Goal: Information Seeking & Learning: Find contact information

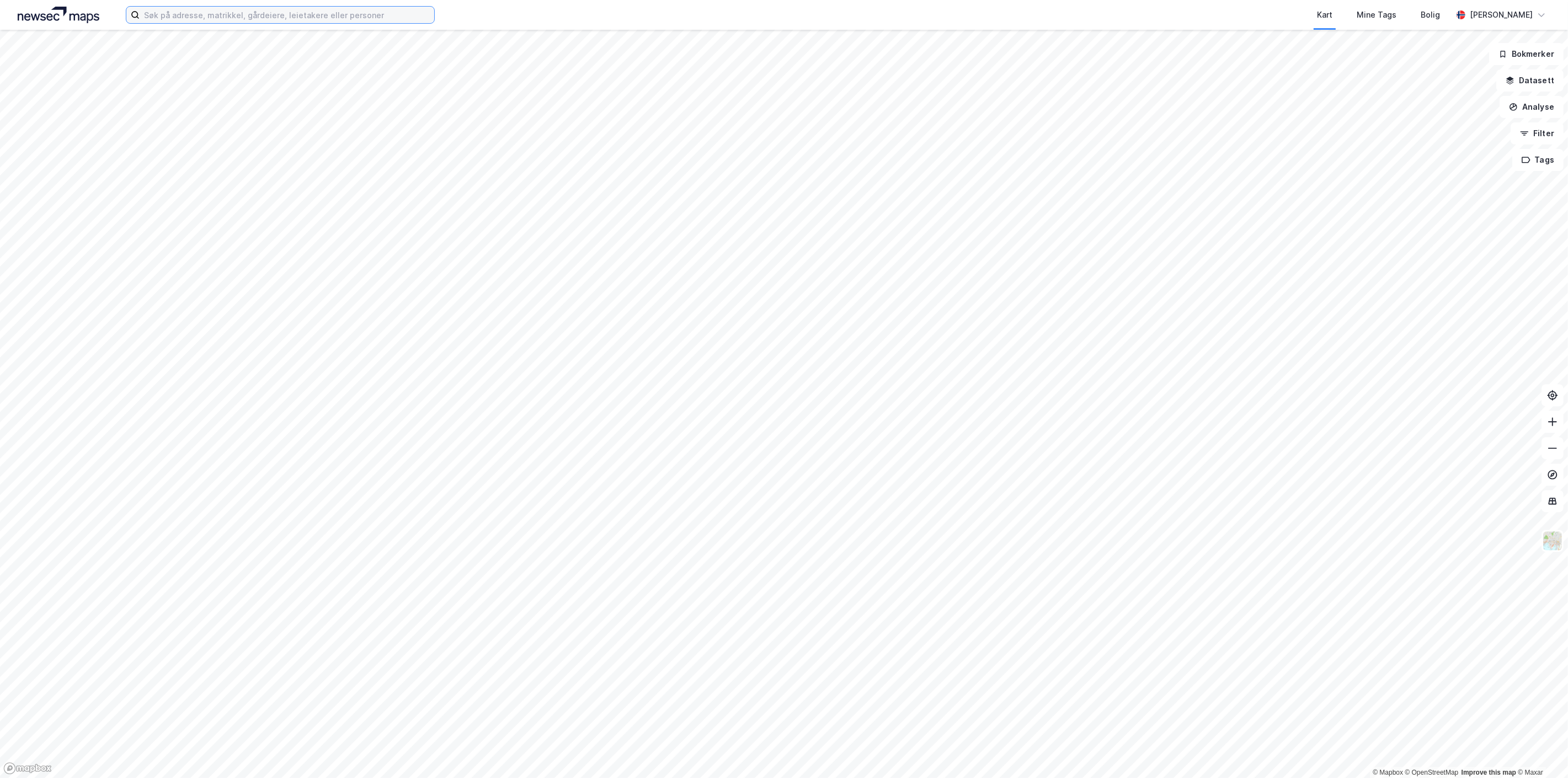
click at [217, 14] on input at bounding box center [287, 15] width 295 height 16
click at [703, 23] on div "Kart Mine Tags Bolig" at bounding box center [970, 15] width 965 height 30
click at [318, 21] on input at bounding box center [287, 15] width 295 height 16
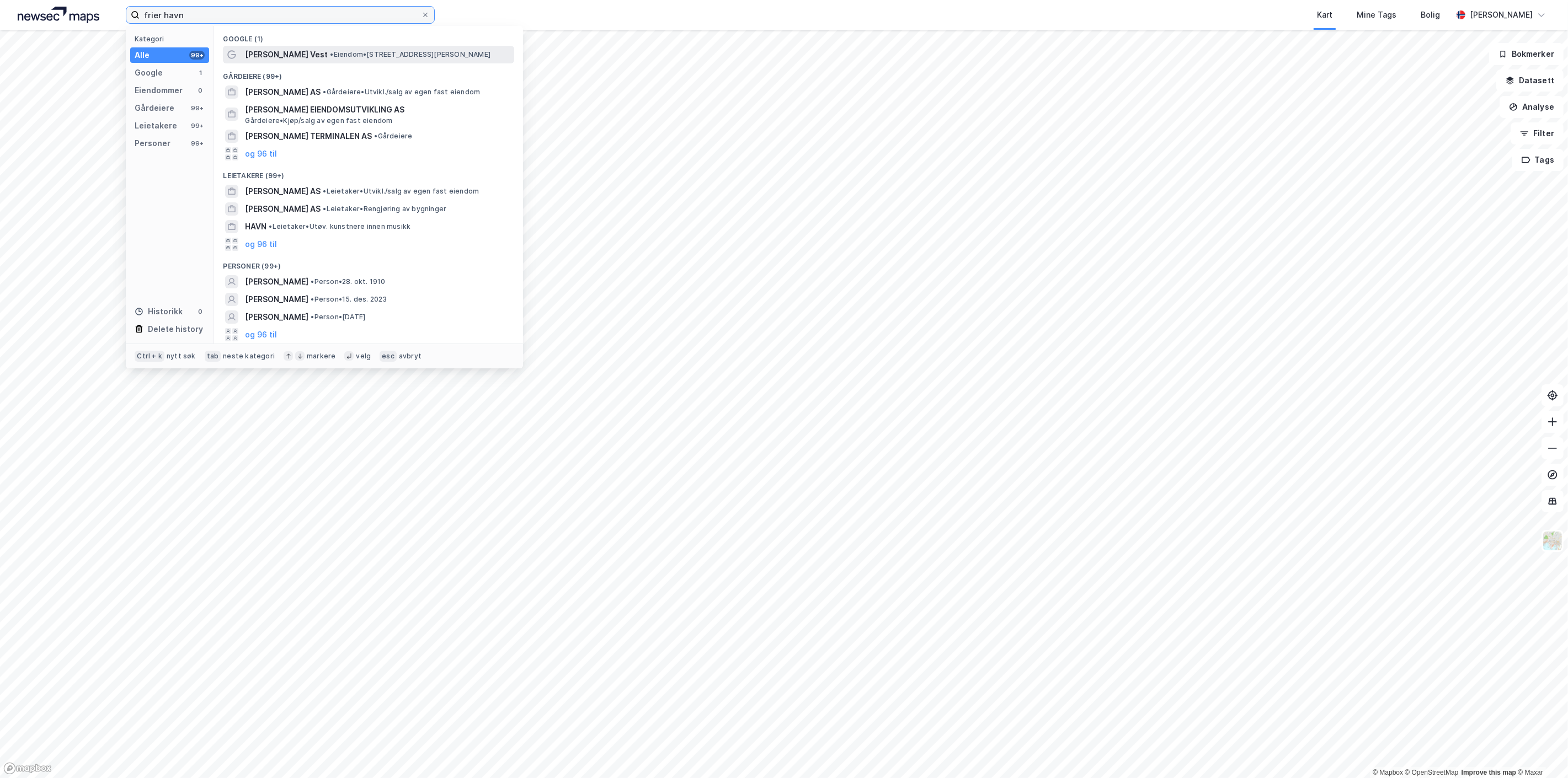
type input "frier havn"
click at [370, 55] on span "• Eiendom • [STREET_ADDRESS][PERSON_NAME]" at bounding box center [410, 55] width 160 height 9
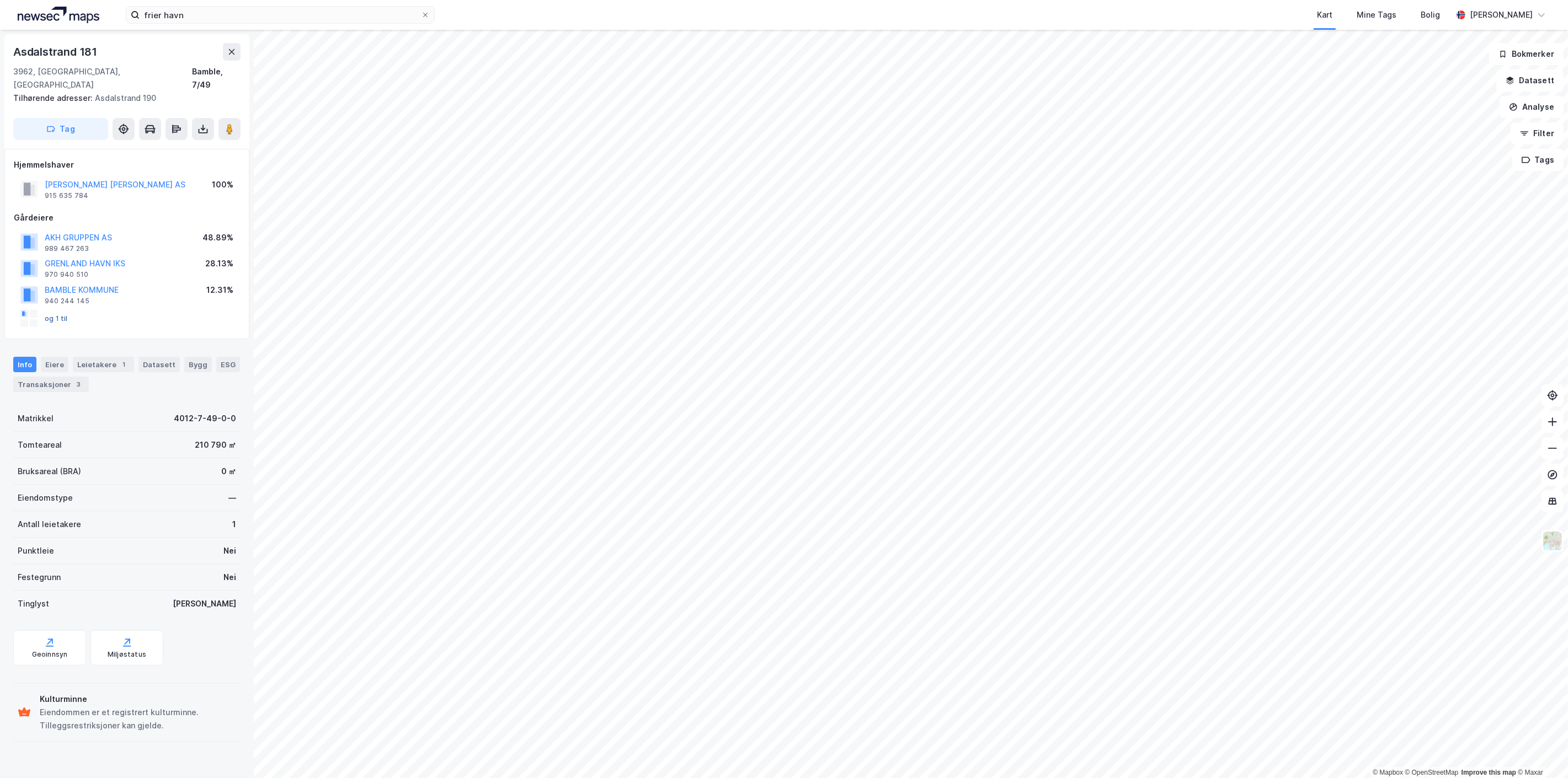
click at [0, 0] on button "og 1 til" at bounding box center [0, 0] width 0 height 0
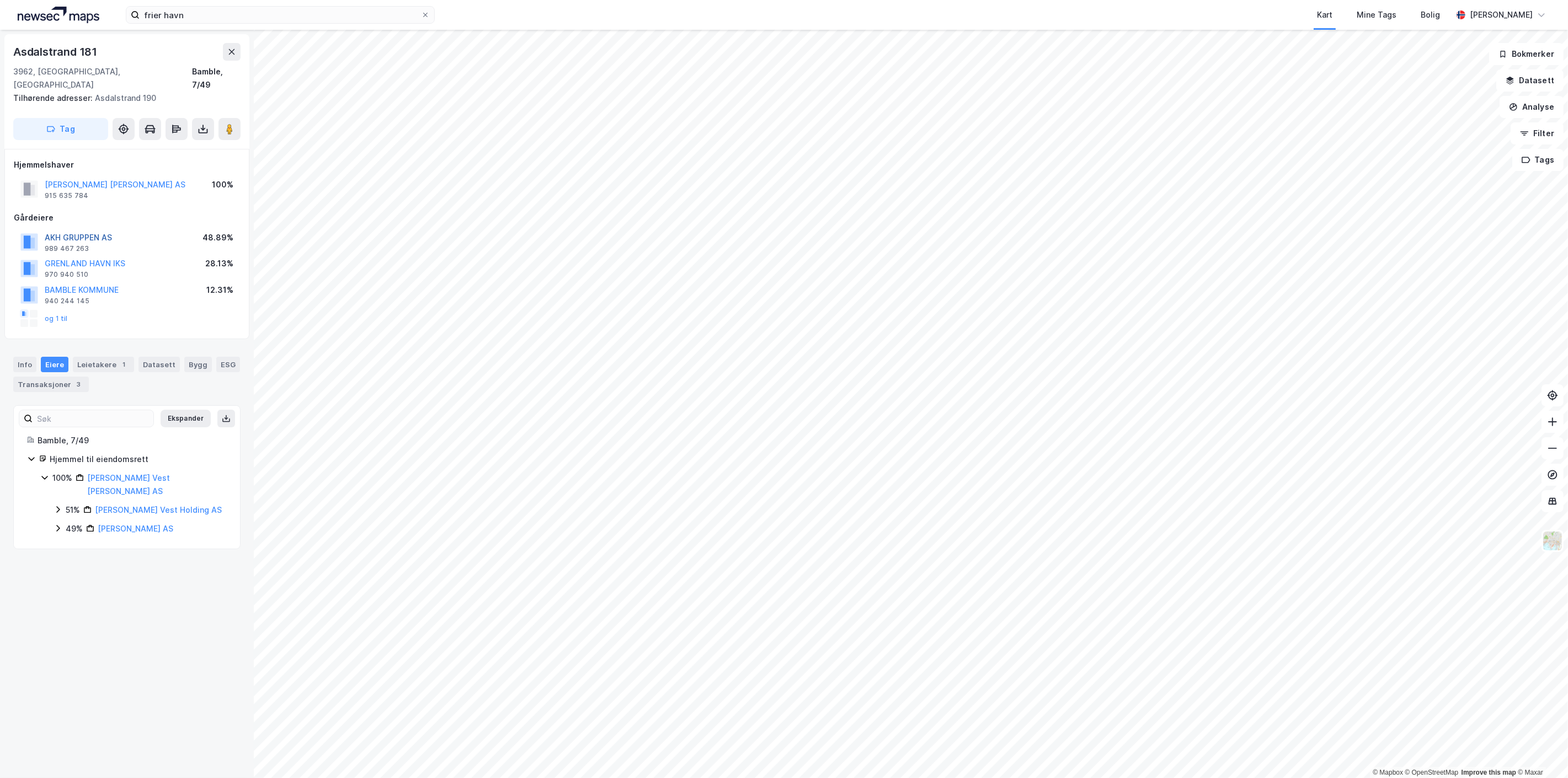
click at [0, 0] on button "AKH GRUPPEN AS" at bounding box center [0, 0] width 0 height 0
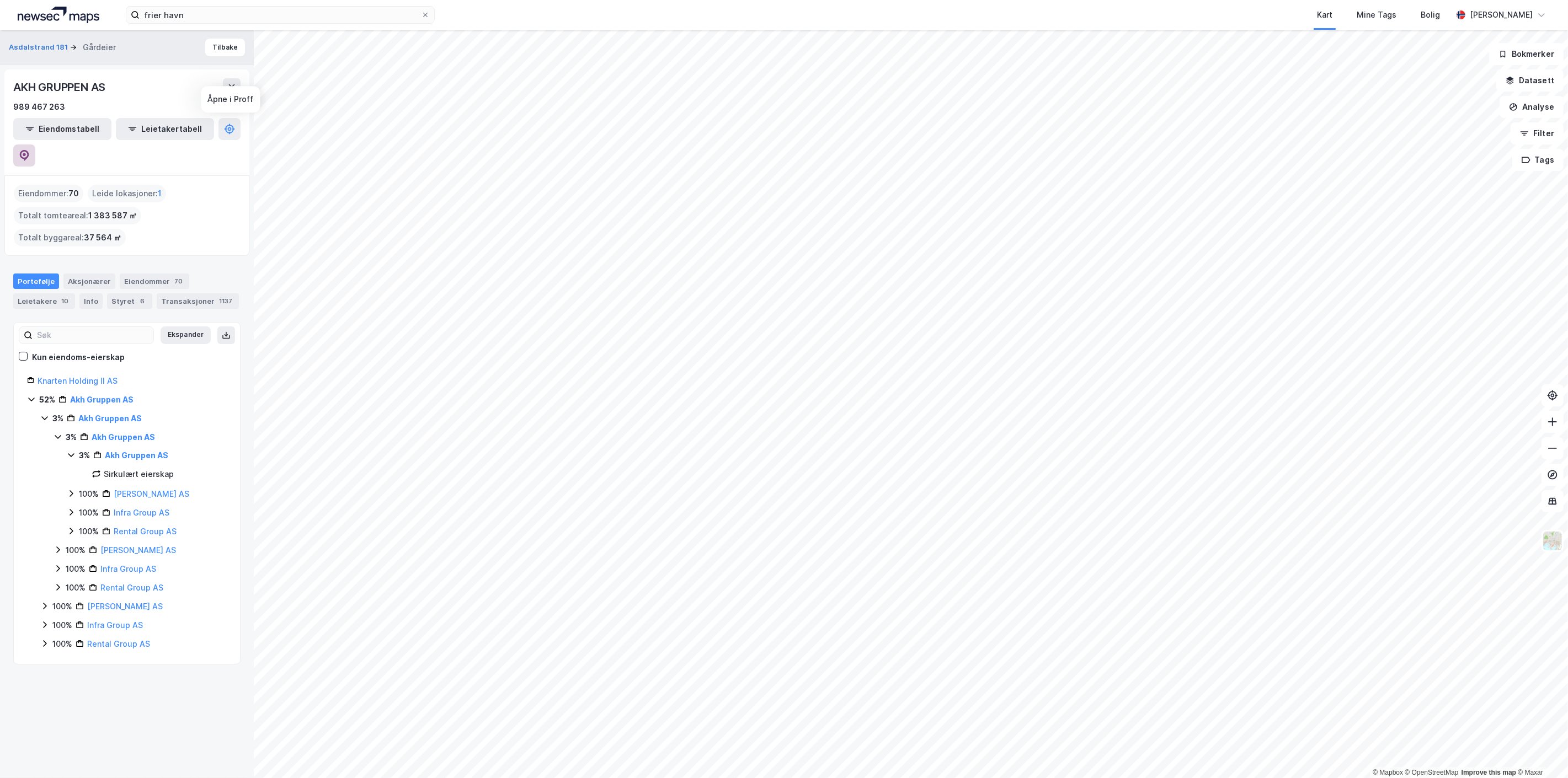
click at [29, 150] on icon at bounding box center [24, 155] width 10 height 11
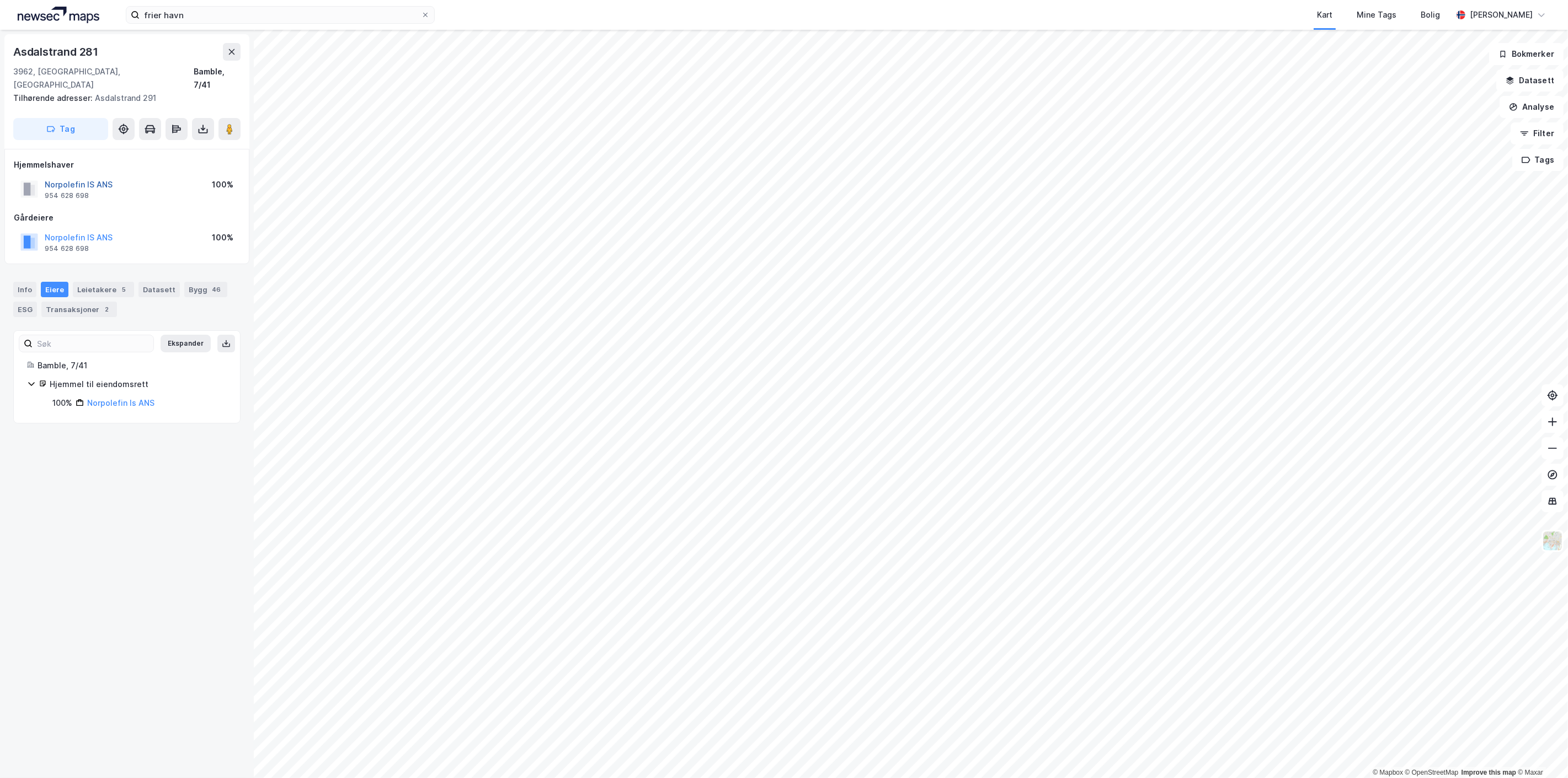
click at [0, 0] on button "Norpolefin IS ANS" at bounding box center [0, 0] width 0 height 0
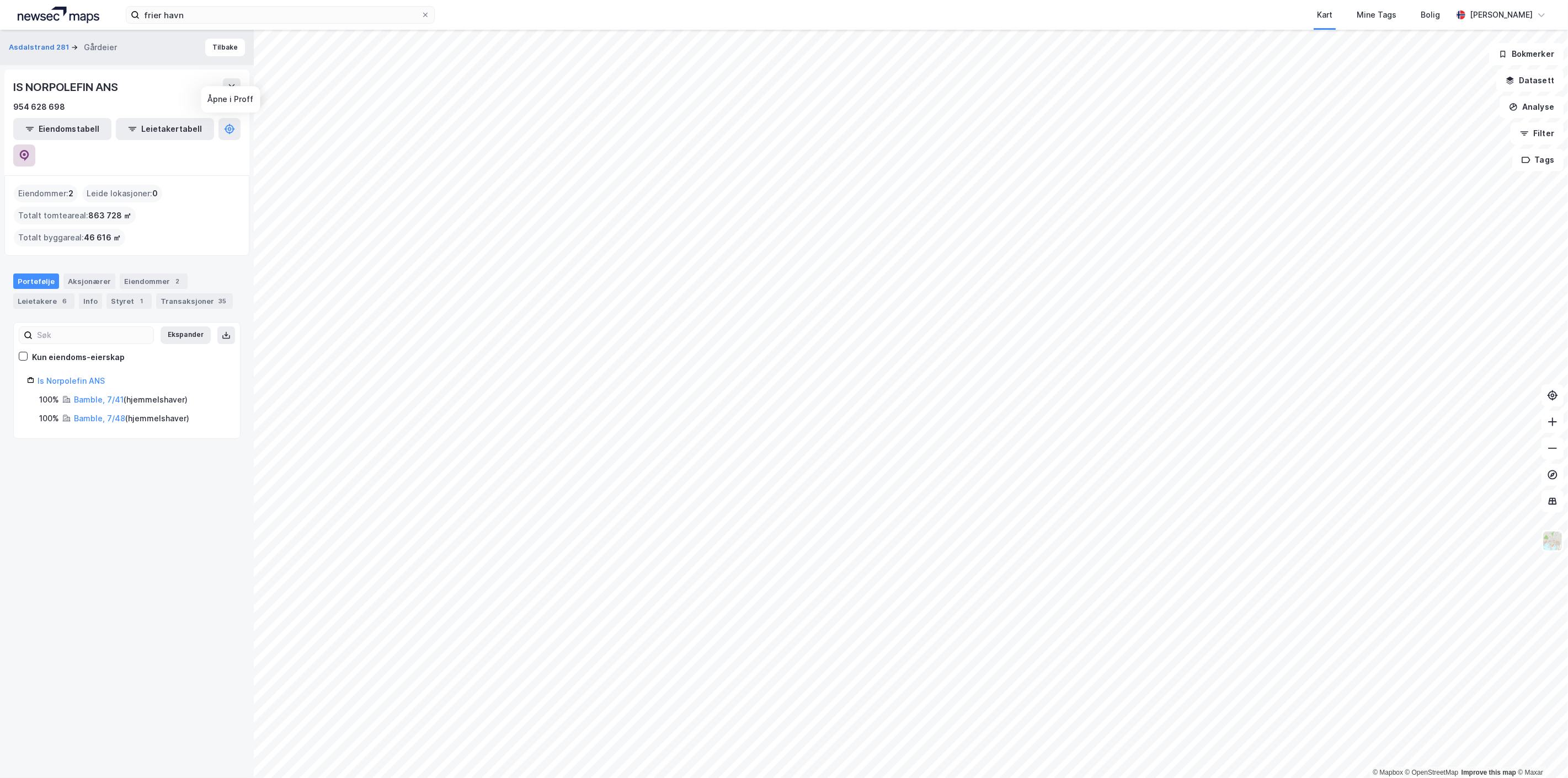
click at [35, 145] on button at bounding box center [24, 155] width 22 height 22
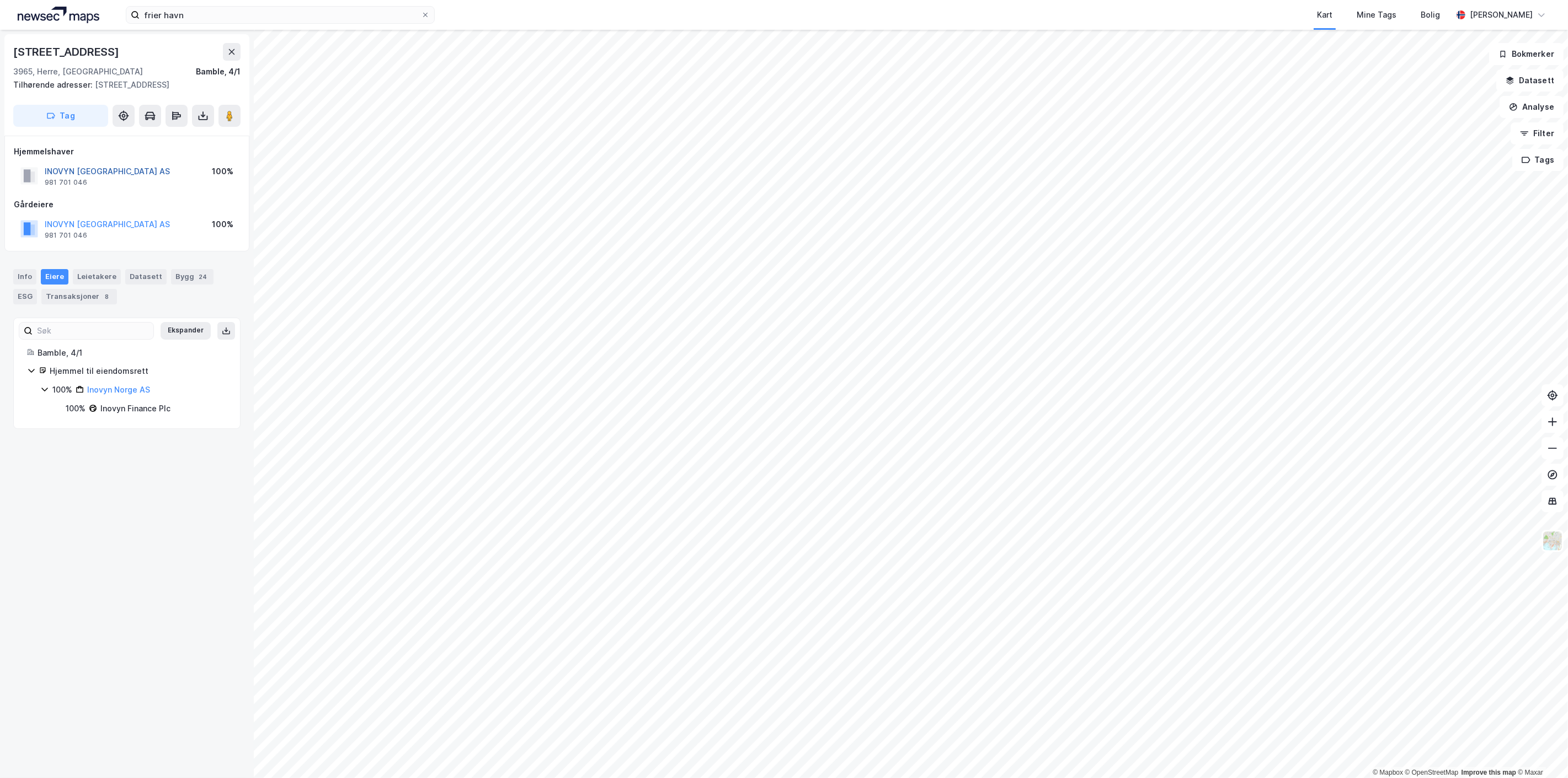
click at [0, 0] on button "INOVYN [GEOGRAPHIC_DATA] AS" at bounding box center [0, 0] width 0 height 0
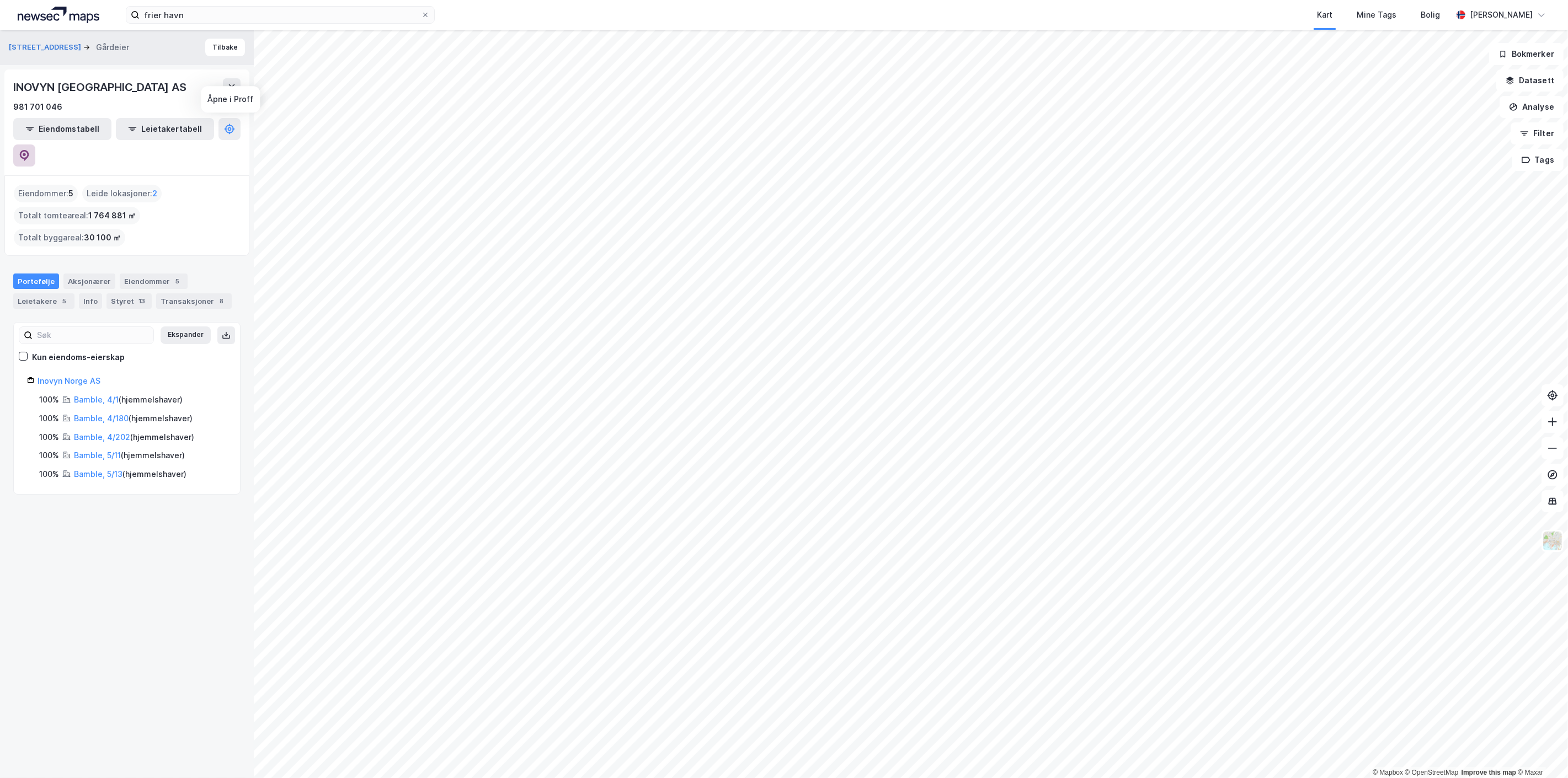
click at [35, 145] on button at bounding box center [24, 155] width 22 height 22
